Goal: Task Accomplishment & Management: Complete application form

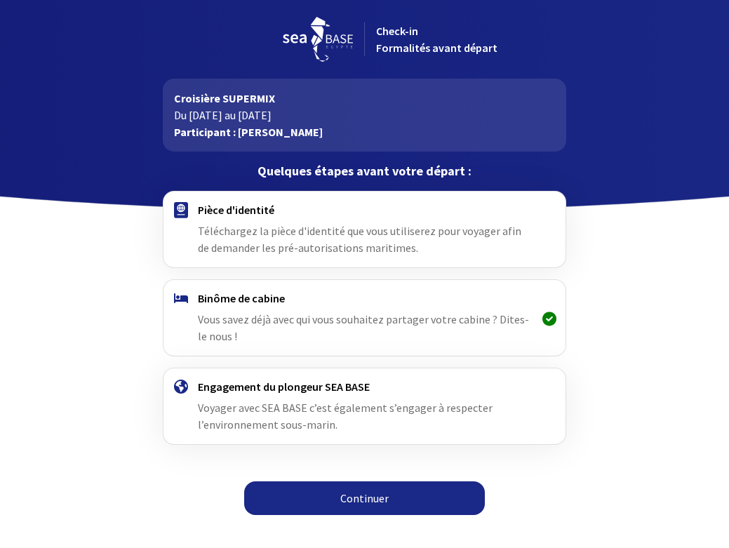
click at [551, 319] on icon at bounding box center [549, 318] width 14 height 1
click at [549, 319] on icon at bounding box center [549, 318] width 14 height 1
click at [361, 318] on span "Vous savez déjà avec qui vous souhaitez partager votre cabine ? Dites-le nous !" at bounding box center [363, 327] width 331 height 31
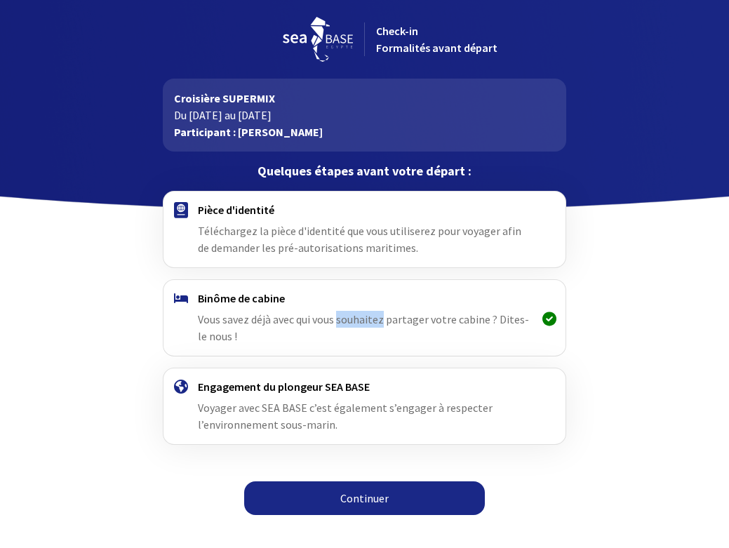
click at [361, 318] on span "Vous savez déjà avec qui vous souhaitez partager votre cabine ? Dites-le nous !" at bounding box center [363, 327] width 331 height 31
click at [254, 214] on h4 "Pièce d'identité" at bounding box center [364, 210] width 333 height 14
click at [180, 210] on img at bounding box center [181, 210] width 14 height 16
click at [360, 501] on link "Continuer" at bounding box center [364, 498] width 241 height 34
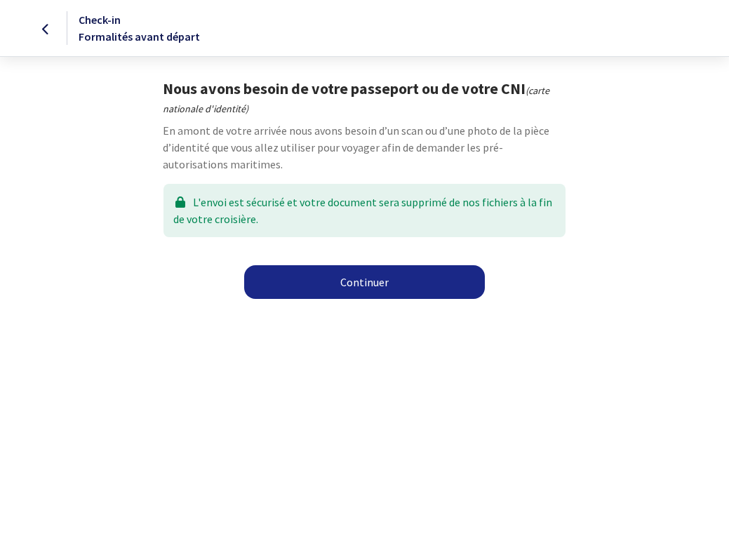
click at [370, 280] on link "Continuer" at bounding box center [364, 282] width 241 height 34
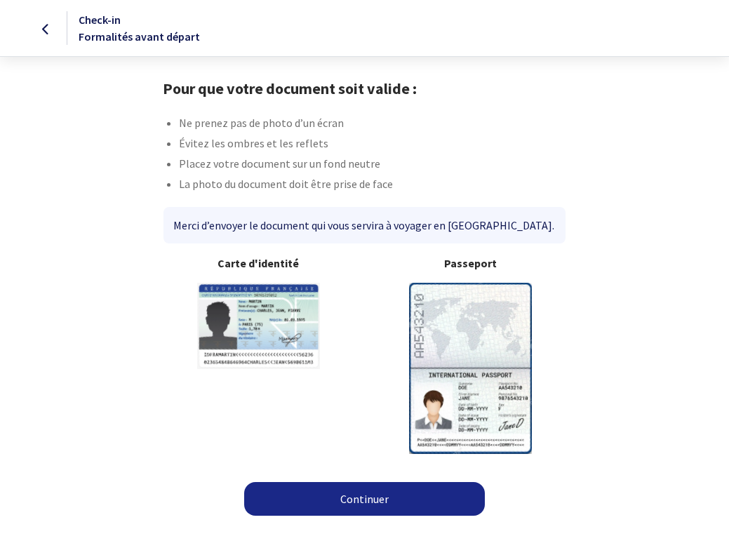
click at [445, 326] on img at bounding box center [470, 368] width 123 height 170
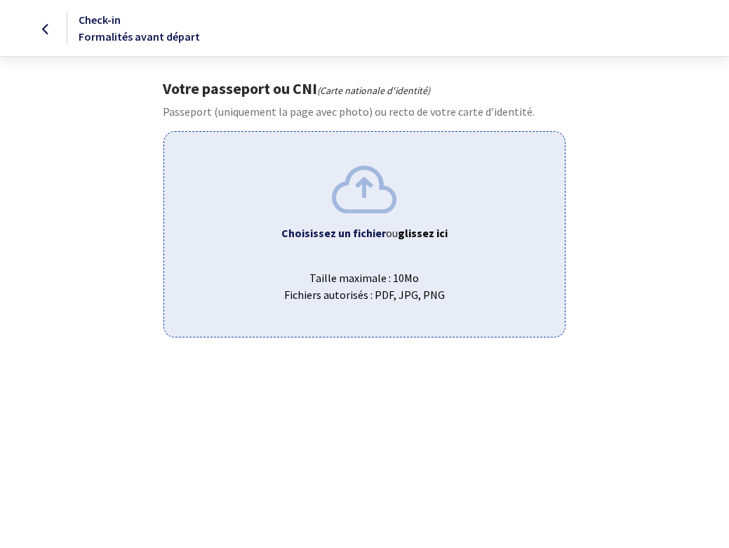
click at [379, 233] on b "Choisissez un fichier" at bounding box center [333, 233] width 104 height 14
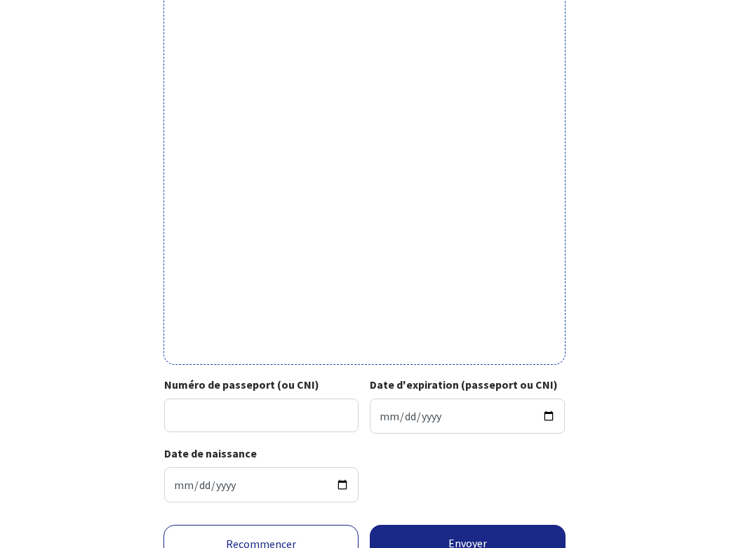
scroll to position [332, 0]
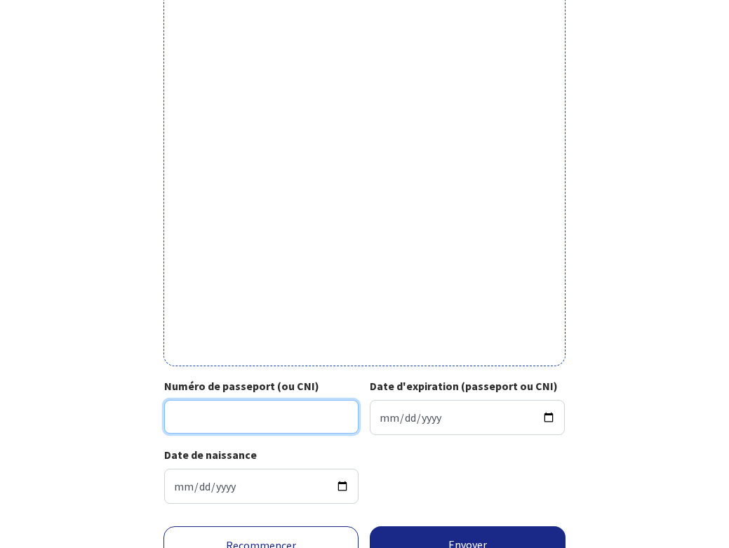
click at [196, 413] on input "Numéro de passeport (ou CNI)" at bounding box center [261, 417] width 194 height 34
type input "16CY31722"
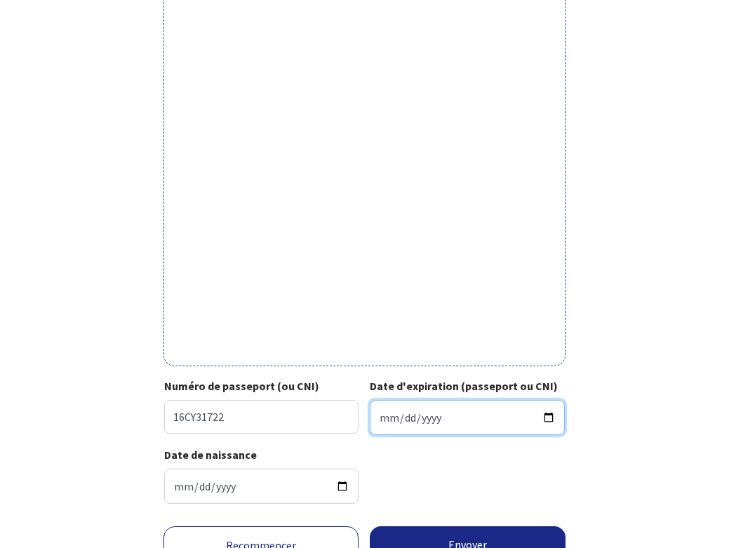
click at [386, 421] on input "Date d'expiration (passeport ou CNI)" at bounding box center [467, 417] width 194 height 35
click at [405, 420] on input "Date d'expiration (passeport ou CNI)" at bounding box center [467, 417] width 194 height 35
click at [417, 419] on input "Date d'expiration (passeport ou CNI)" at bounding box center [467, 417] width 194 height 35
type input "2026-10-12"
click at [298, 456] on div "Date de naissance 1969-06-15" at bounding box center [264, 475] width 200 height 58
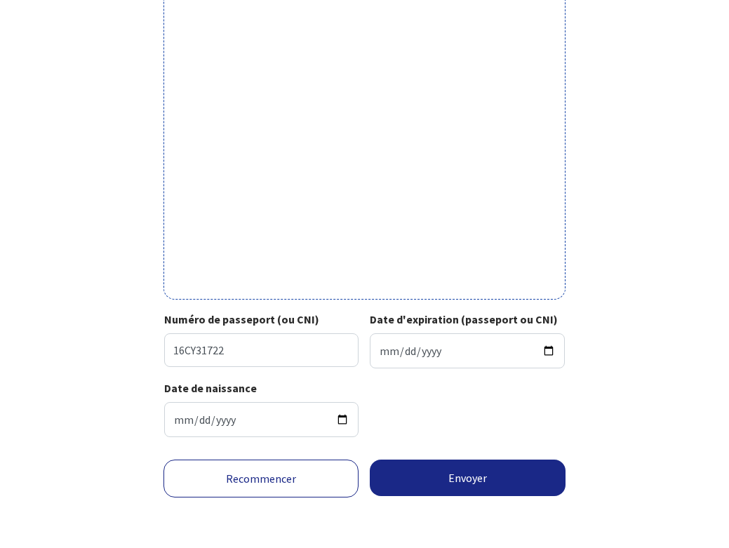
scroll to position [410, 0]
click at [466, 480] on button "Envoyer" at bounding box center [467, 477] width 195 height 36
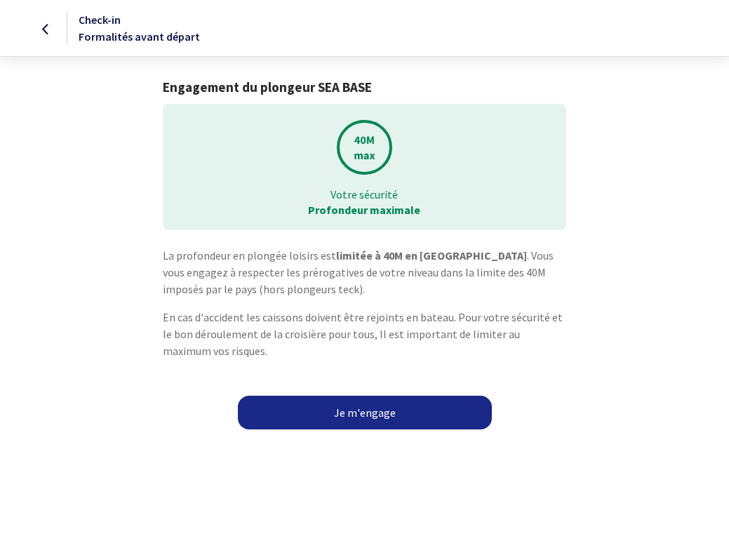
click at [372, 411] on link "Je m'engage" at bounding box center [365, 413] width 254 height 34
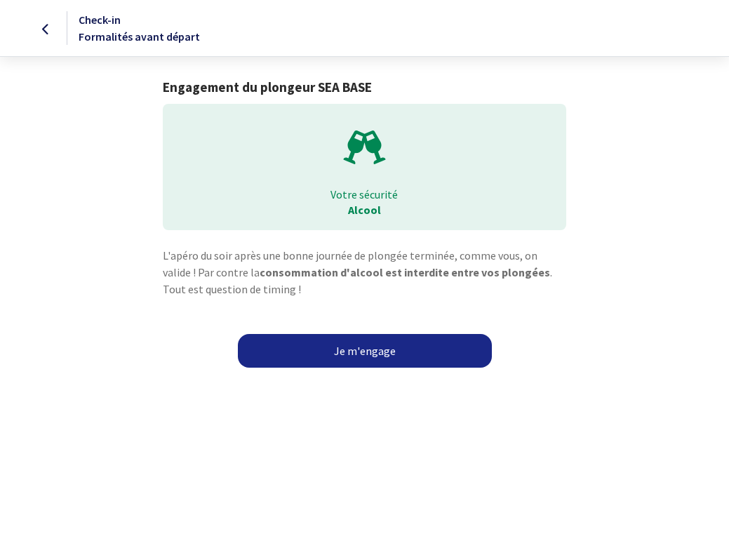
click at [367, 352] on link "Je m'engage" at bounding box center [365, 351] width 254 height 34
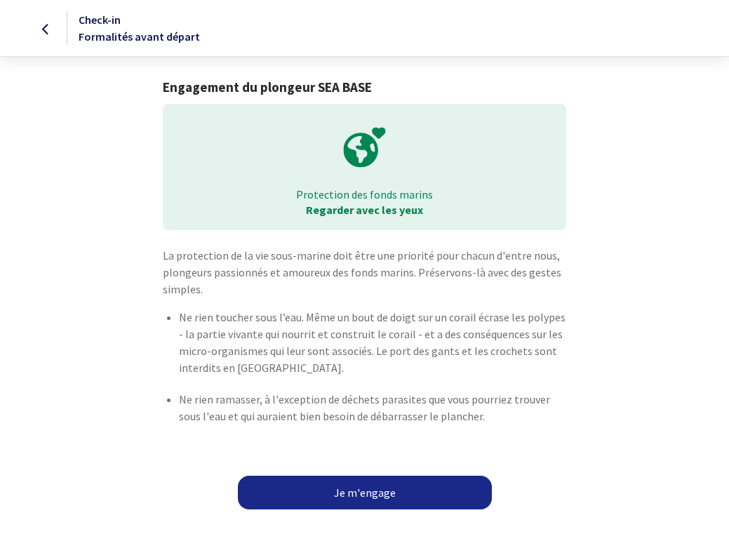
click at [350, 492] on link "Je m'engage" at bounding box center [365, 492] width 254 height 34
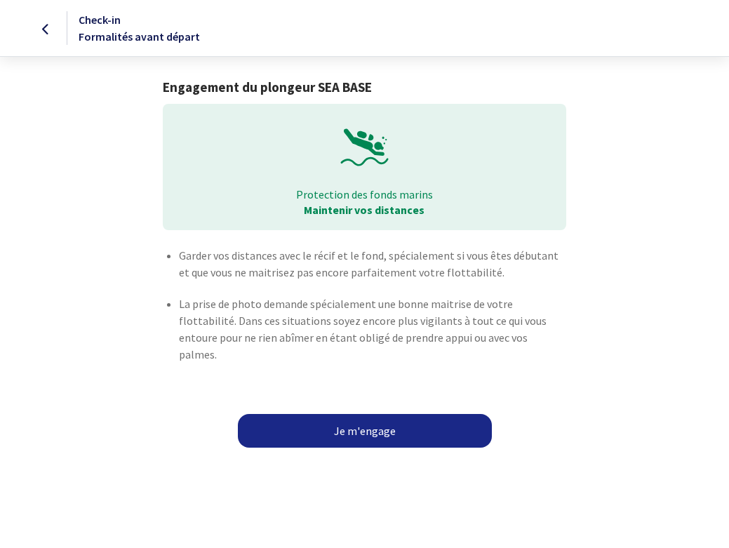
click at [353, 418] on link "Je m'engage" at bounding box center [365, 431] width 254 height 34
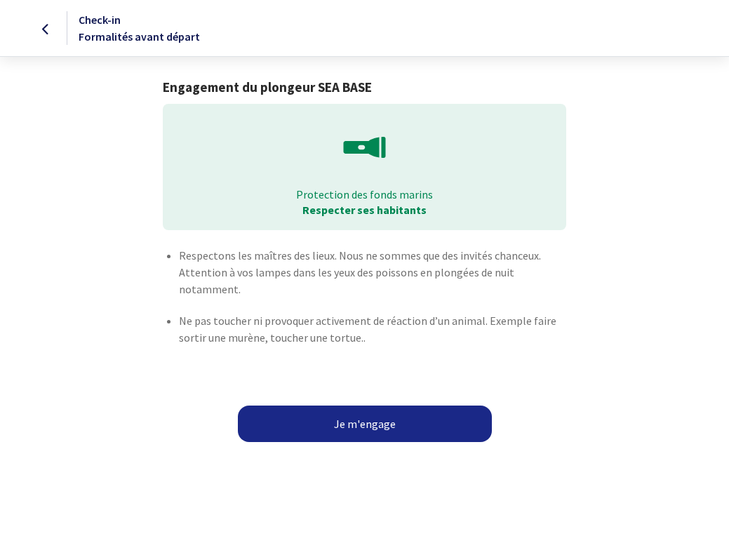
click at [349, 426] on button "Je m'engage" at bounding box center [365, 423] width 254 height 36
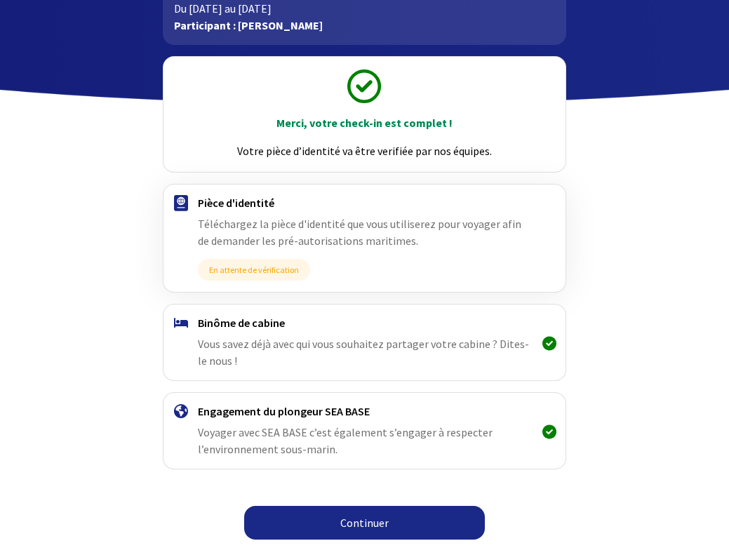
scroll to position [107, 0]
click at [353, 520] on link "Continuer" at bounding box center [364, 523] width 241 height 34
click at [354, 527] on link "Continuer" at bounding box center [364, 523] width 241 height 34
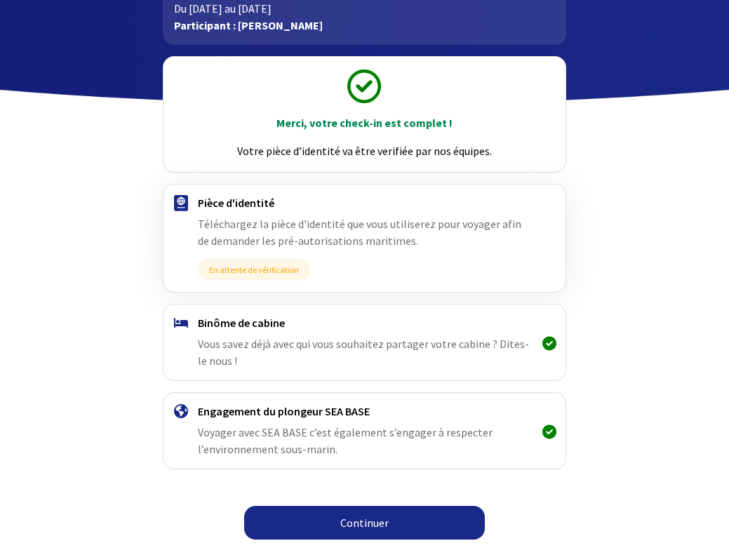
click at [184, 323] on img at bounding box center [181, 323] width 14 height 10
click at [373, 528] on link "Continuer" at bounding box center [364, 523] width 241 height 34
click at [354, 524] on link "Continuer" at bounding box center [364, 523] width 241 height 34
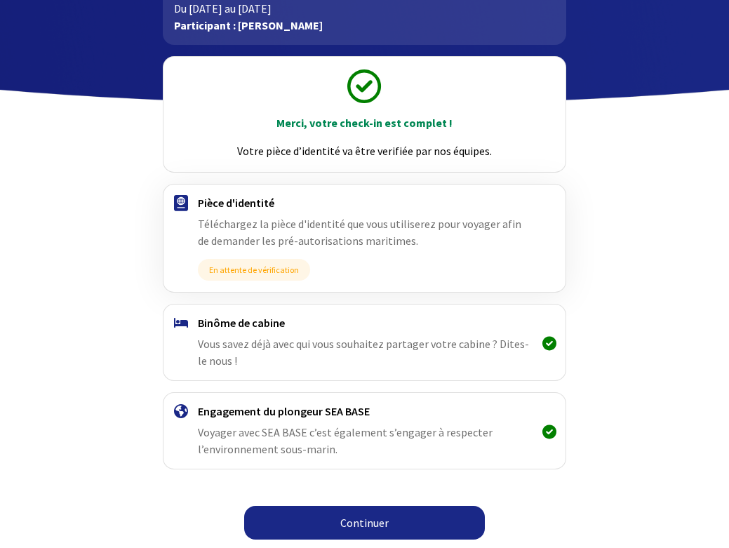
scroll to position [107, 0]
click at [348, 527] on link "Continuer" at bounding box center [364, 523] width 241 height 34
click at [360, 525] on link "Continuer" at bounding box center [364, 523] width 241 height 34
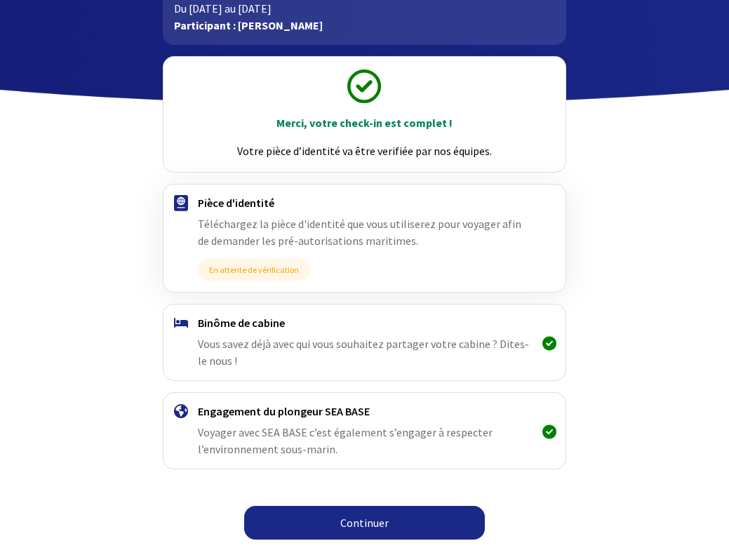
click at [353, 523] on link "Continuer" at bounding box center [364, 523] width 241 height 34
